Goal: Task Accomplishment & Management: Manage account settings

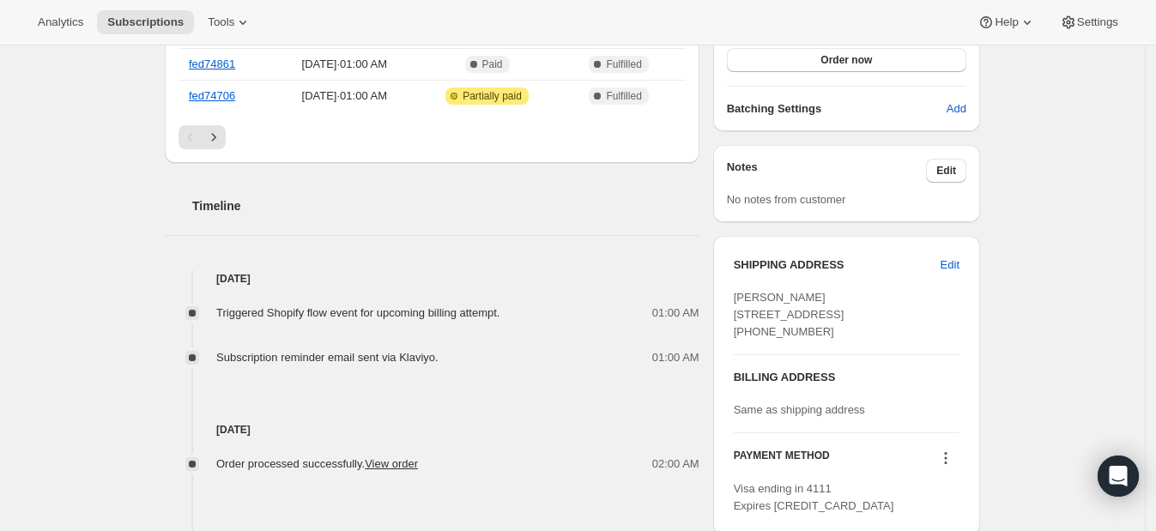
scroll to position [536, 0]
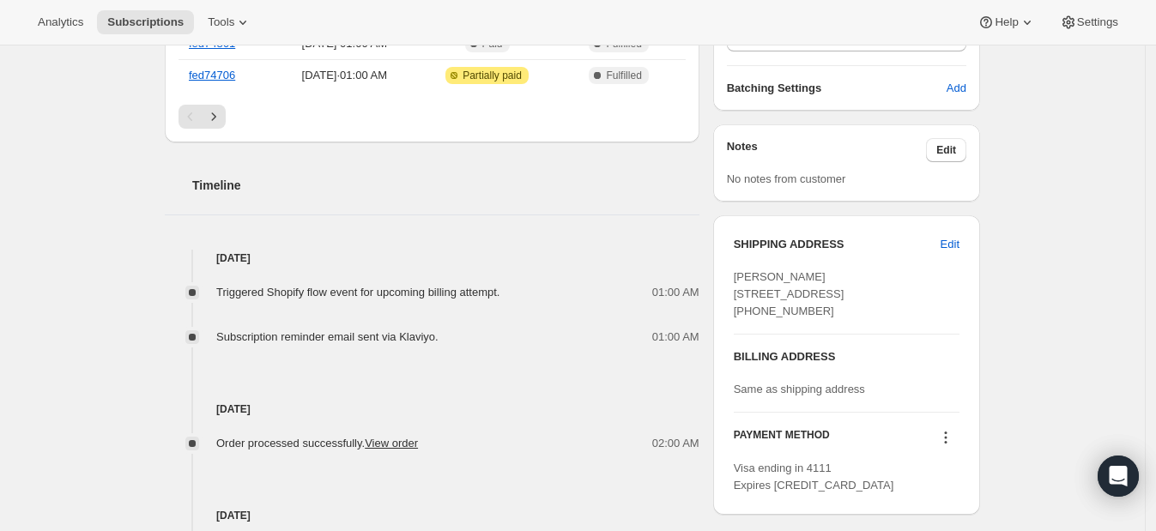
drag, startPoint x: 815, startPoint y: 361, endPoint x: 744, endPoint y: 372, distance: 72.1
click at [744, 334] on div "SHIPPING ADDRESS Edit [PERSON_NAME] [STREET_ADDRESS] [PHONE_NUMBER]" at bounding box center [847, 285] width 226 height 98
click at [588, 386] on div "[DATE] Order processed successfully. View order 02:00 AM" at bounding box center [432, 399] width 534 height 106
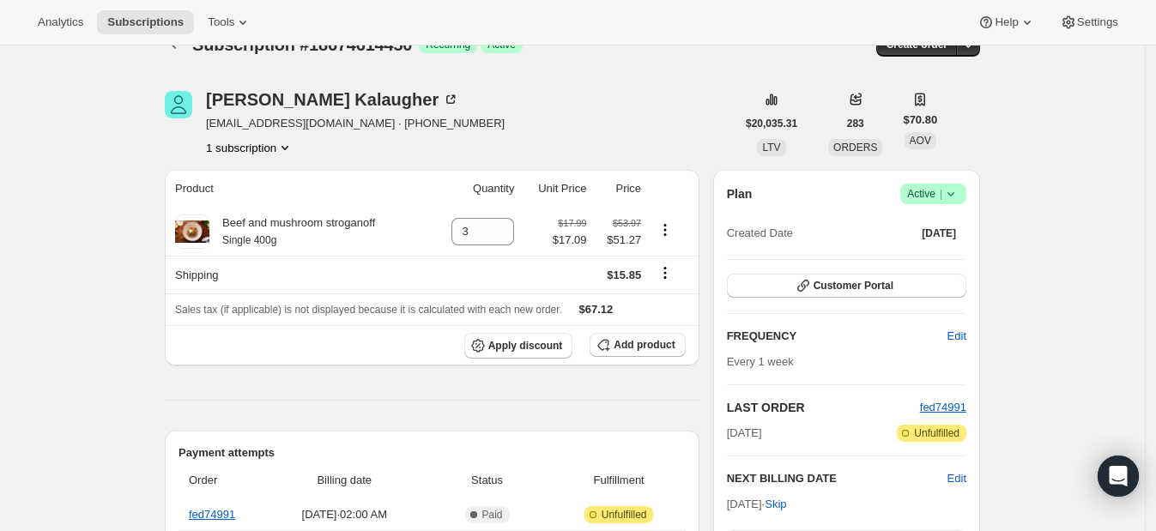
scroll to position [0, 0]
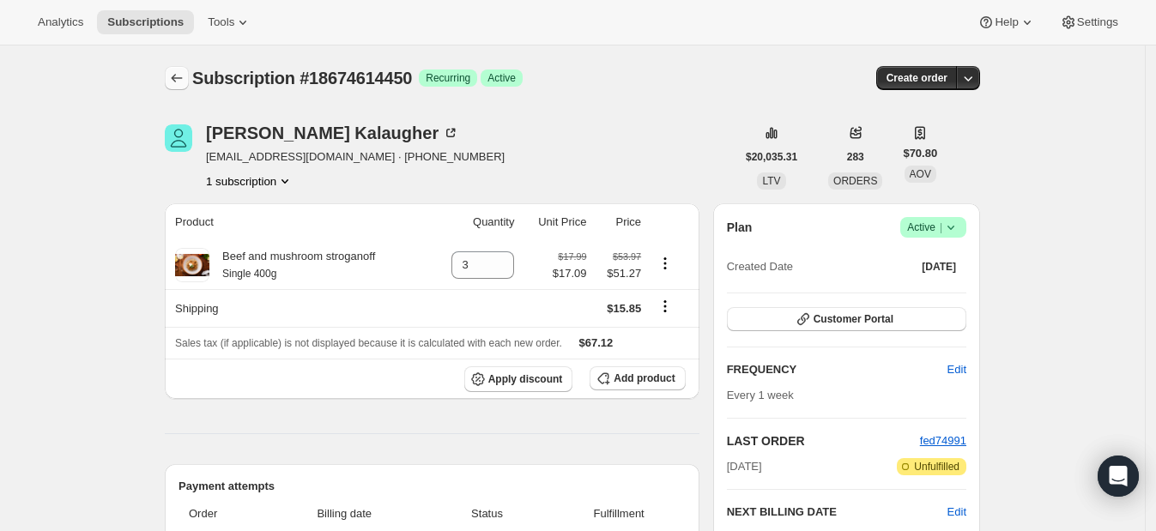
click at [179, 88] on button "Subscriptions" at bounding box center [177, 78] width 24 height 24
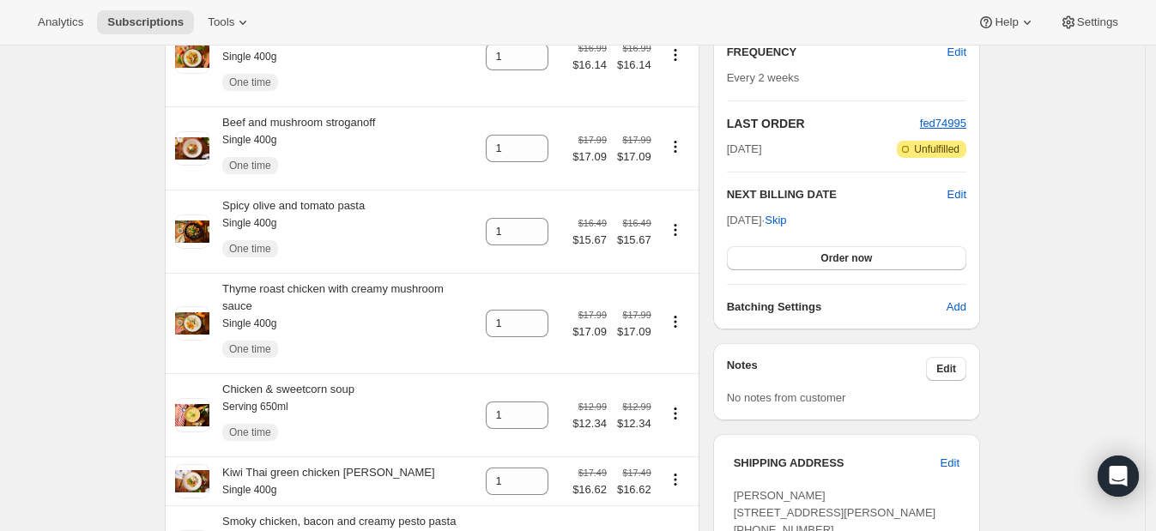
scroll to position [214, 0]
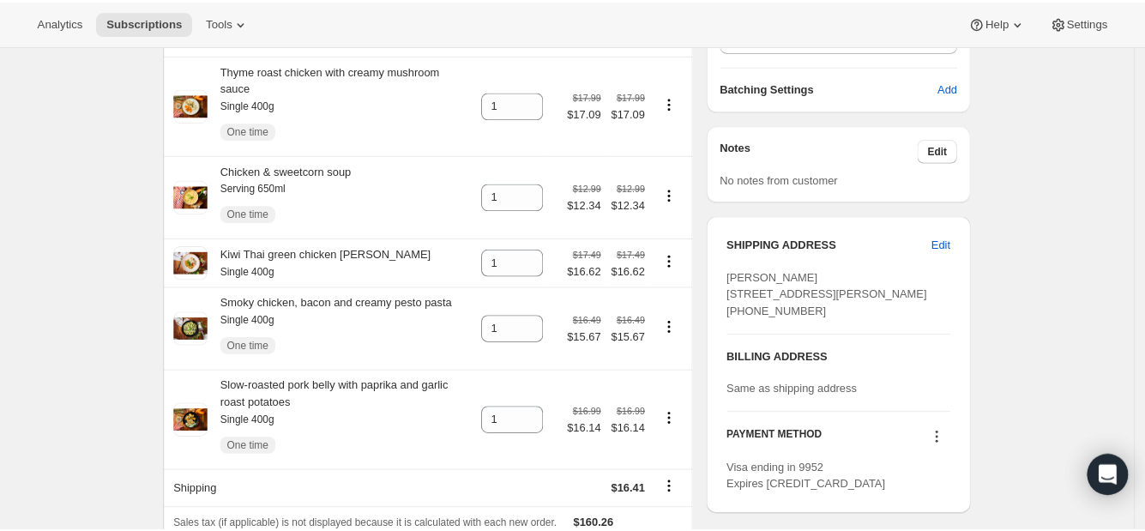
scroll to position [0, 0]
